Goal: Navigation & Orientation: Understand site structure

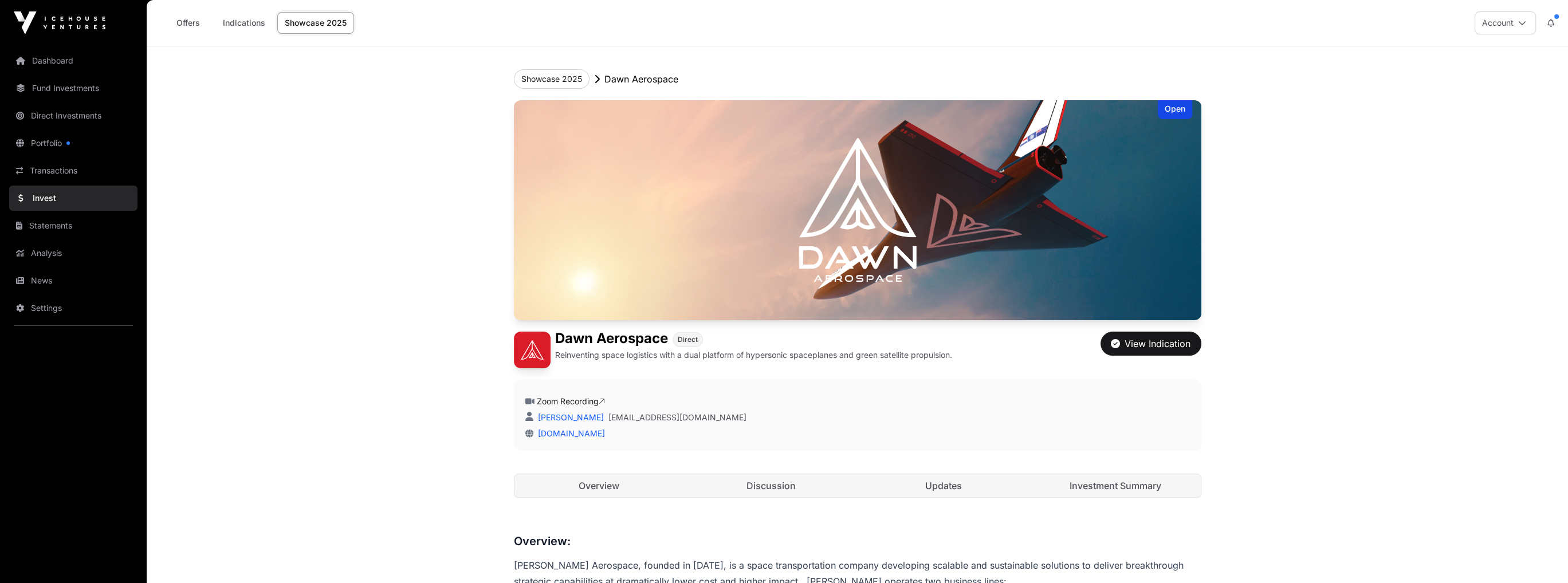
click at [608, 486] on link "Overview" at bounding box center [599, 486] width 170 height 23
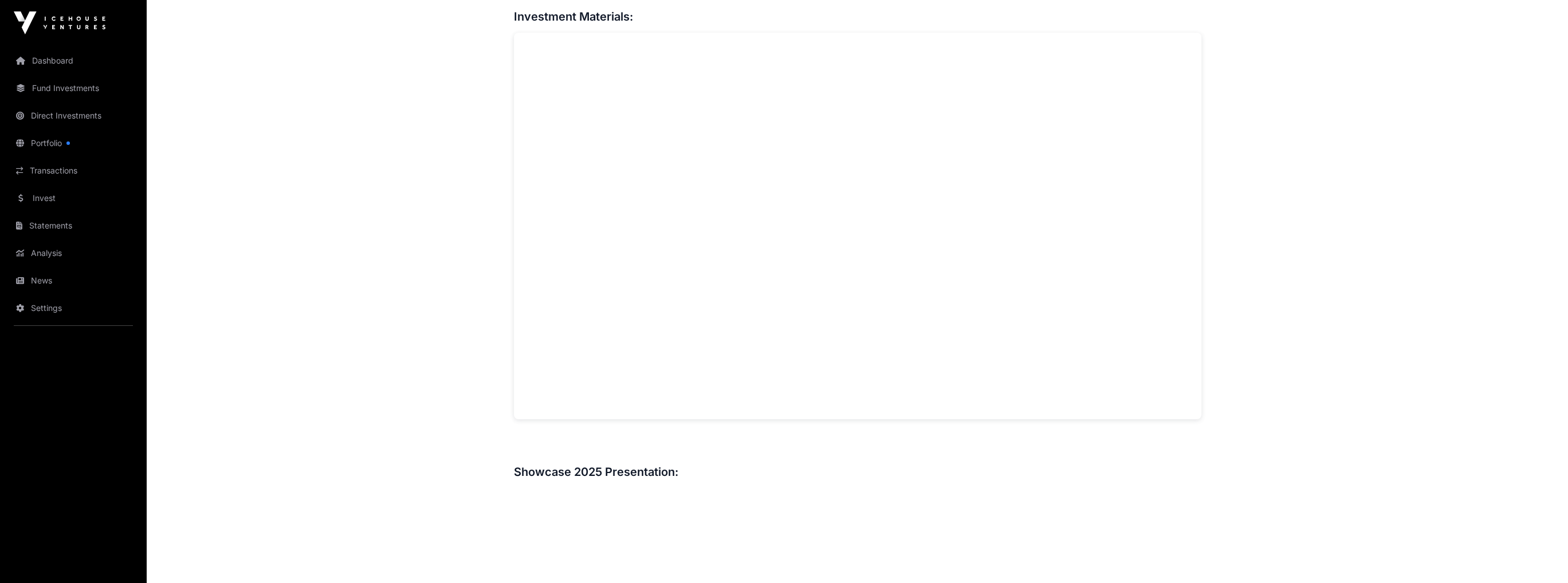
scroll to position [917, 0]
click at [65, 60] on link "Dashboard" at bounding box center [74, 60] width 128 height 25
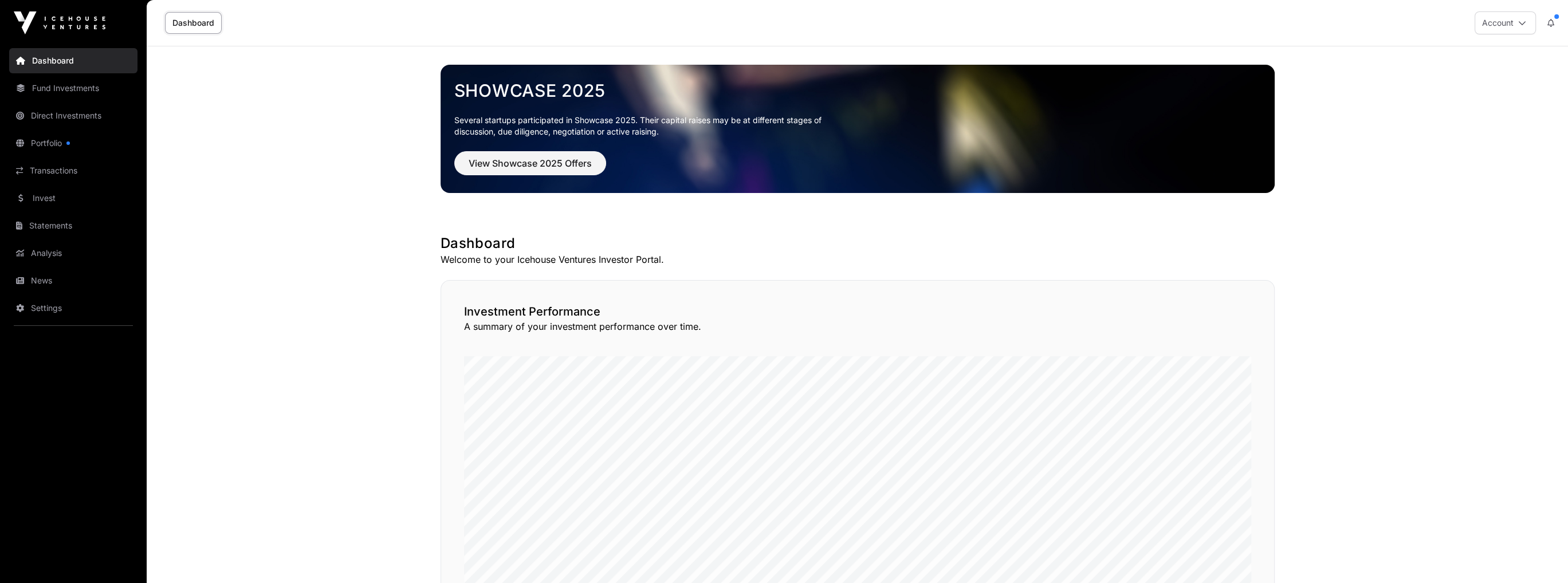
click at [46, 115] on link "Direct Investments" at bounding box center [74, 115] width 128 height 25
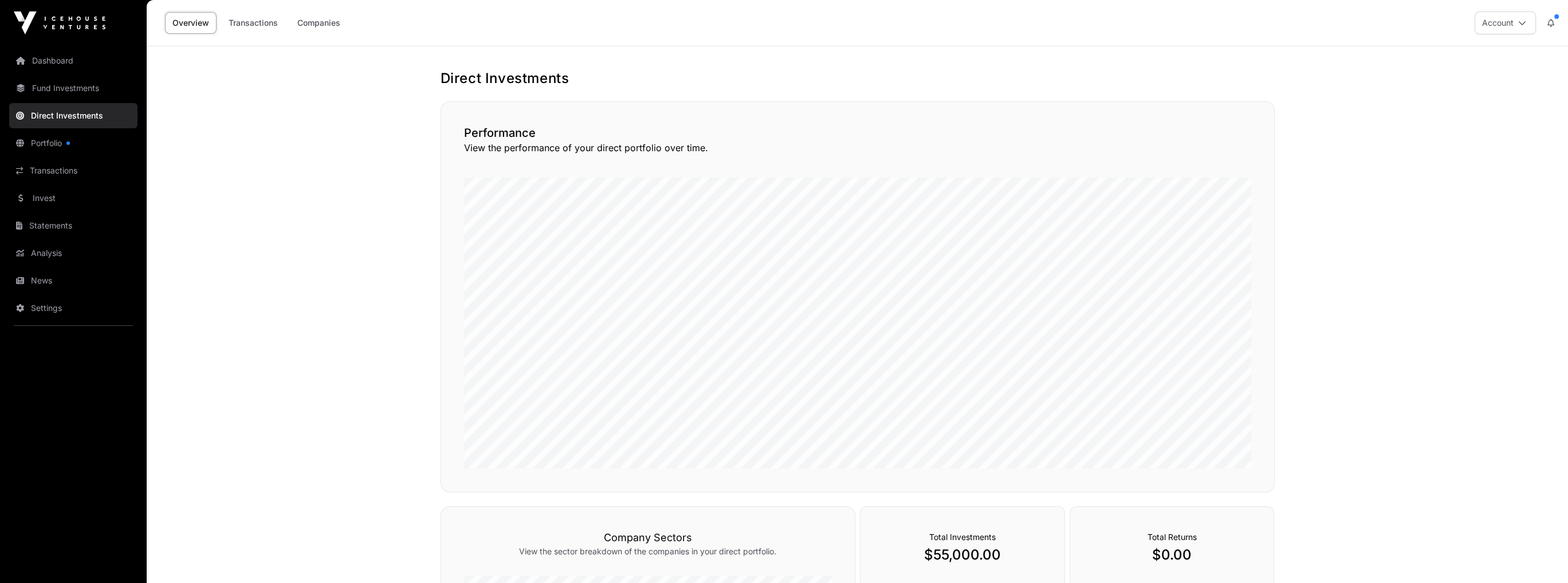
click at [50, 143] on link "Portfolio" at bounding box center [74, 142] width 128 height 25
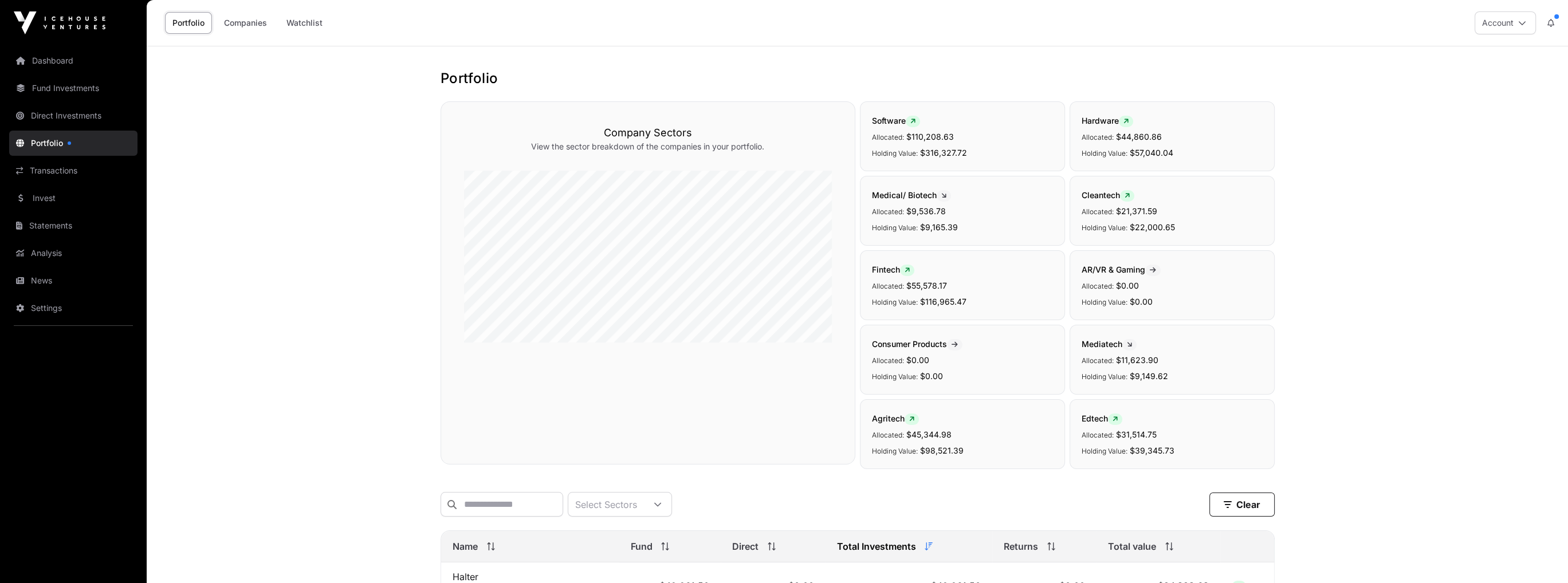
click at [58, 168] on link "Transactions" at bounding box center [74, 171] width 128 height 25
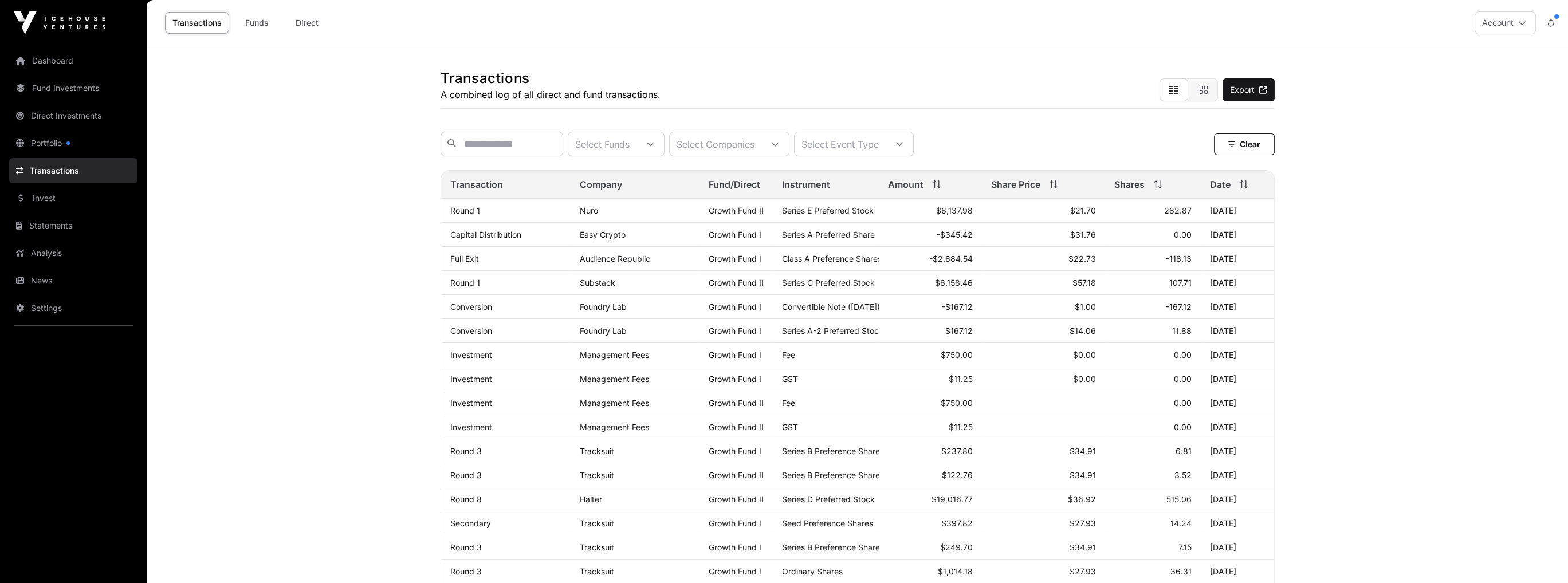
click at [42, 199] on link "Invest" at bounding box center [74, 198] width 128 height 25
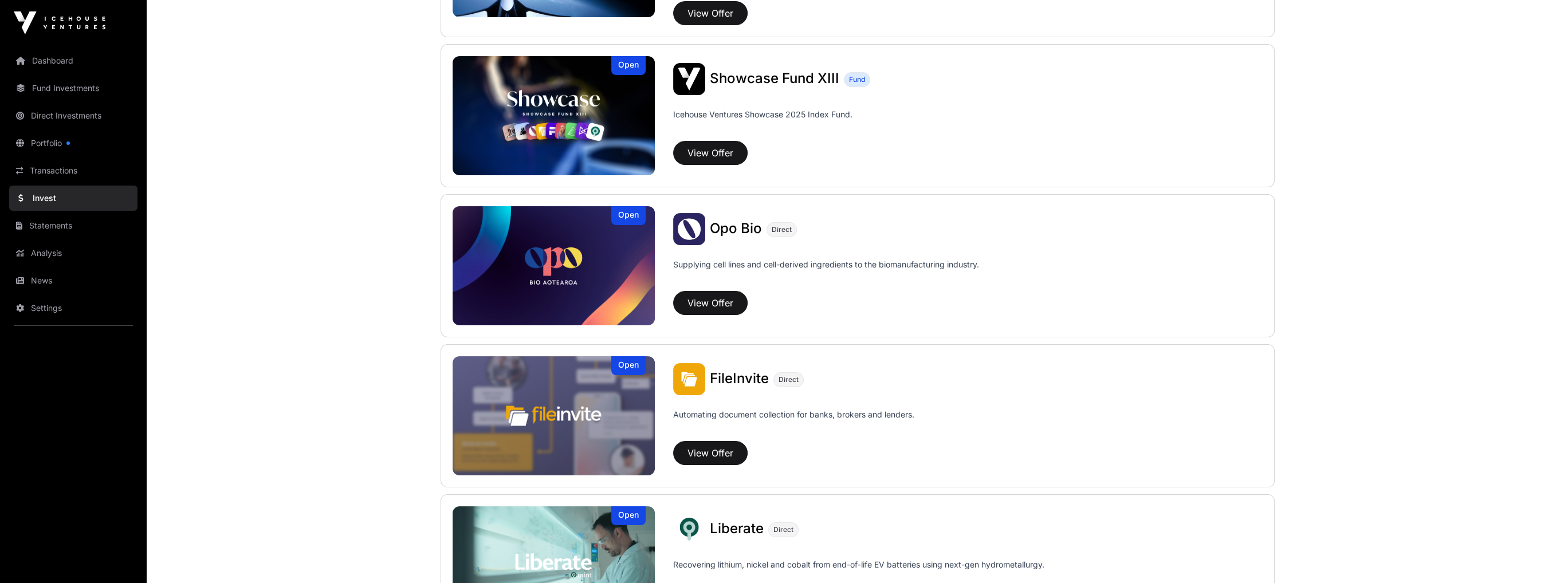
scroll to position [401, 0]
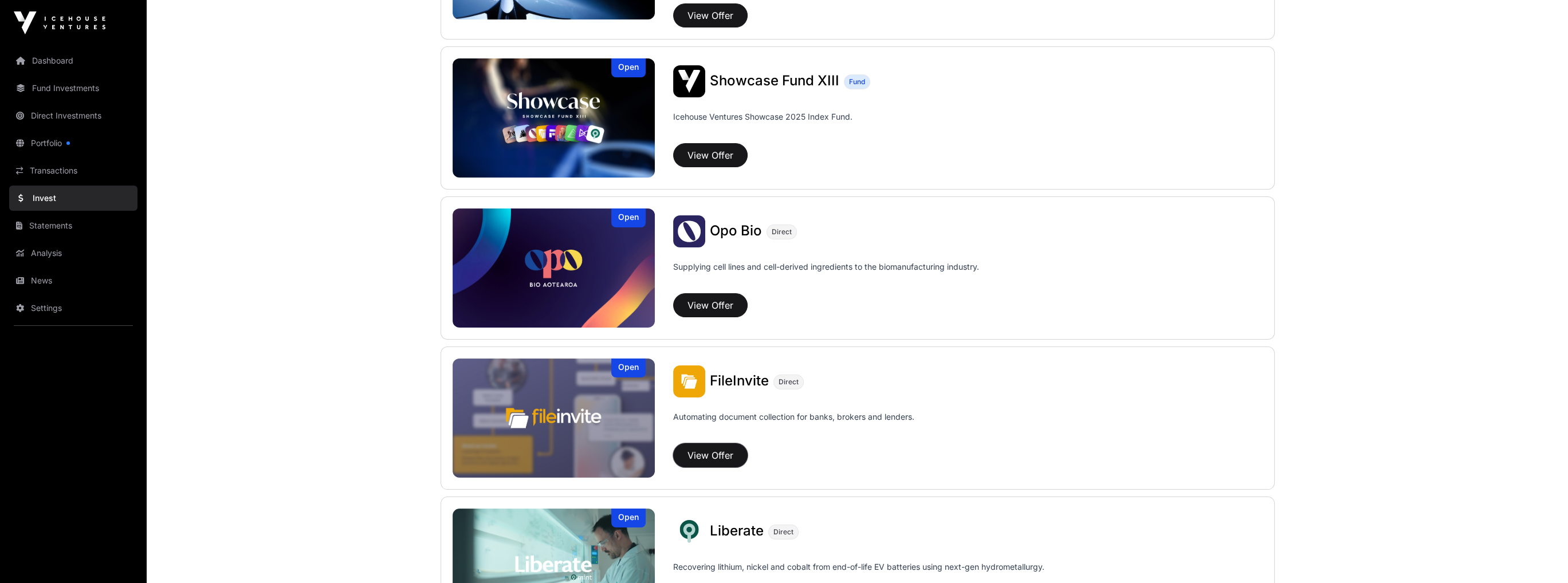
click at [703, 457] on button "View Offer" at bounding box center [710, 456] width 75 height 25
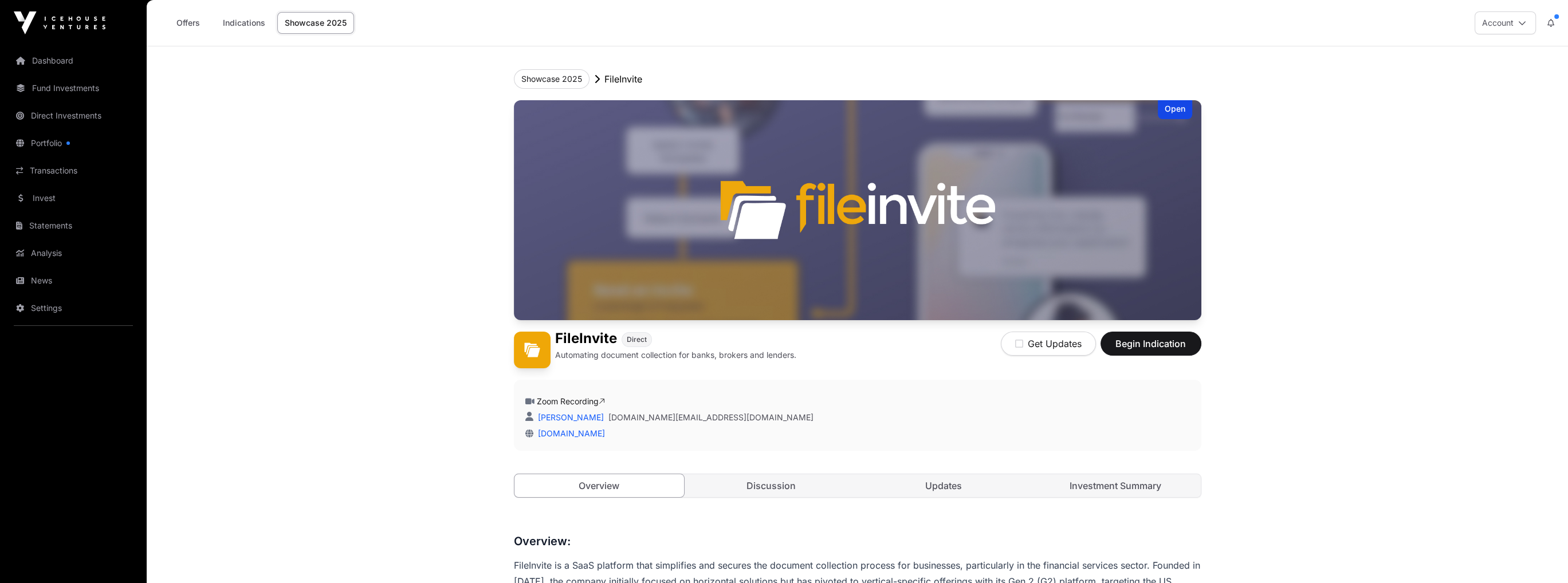
click at [64, 58] on link "Dashboard" at bounding box center [74, 60] width 128 height 25
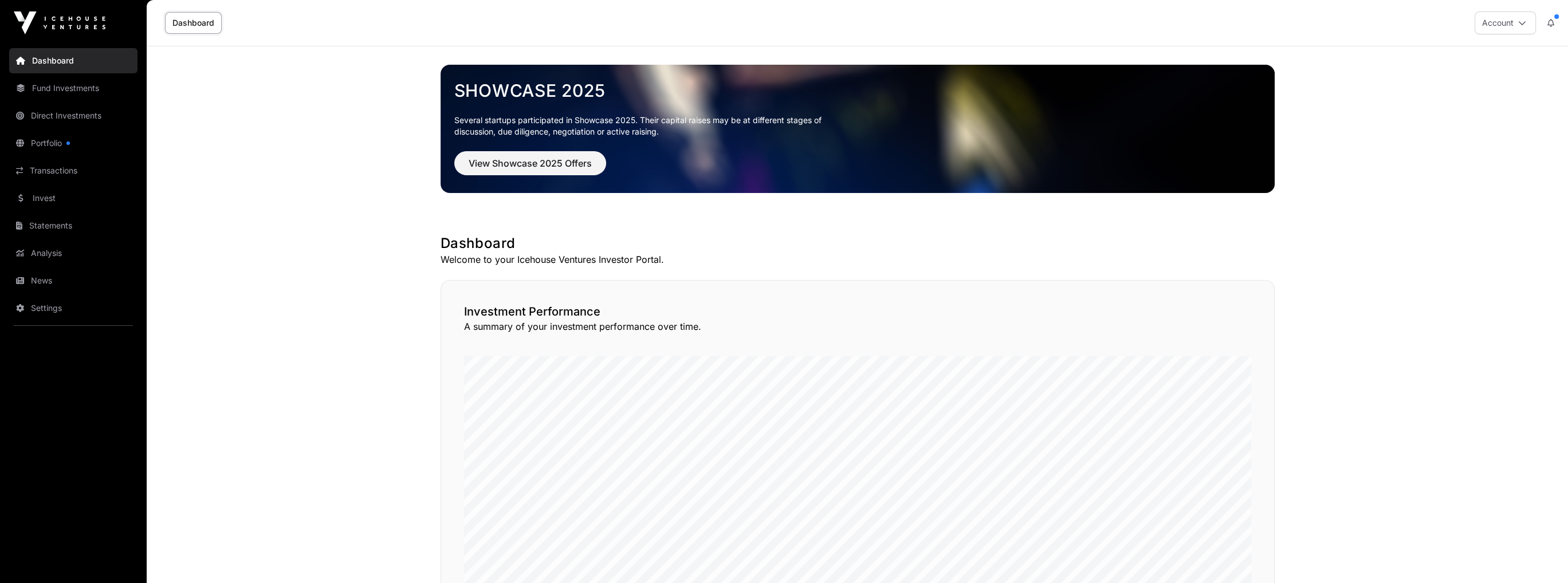
click at [1522, 22] on icon at bounding box center [1522, 23] width 8 height 8
click at [1430, 161] on span "Sign Out" at bounding box center [1433, 160] width 33 height 11
